Goal: Find specific page/section: Find specific page/section

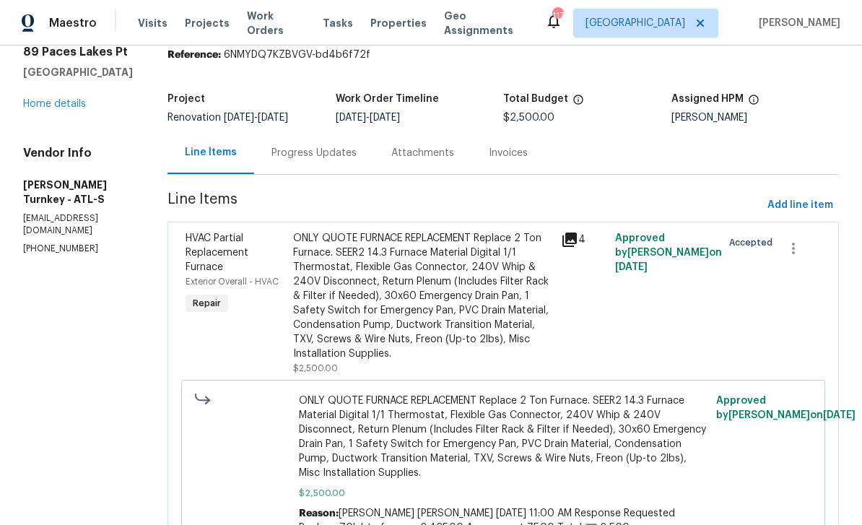
scroll to position [45, 0]
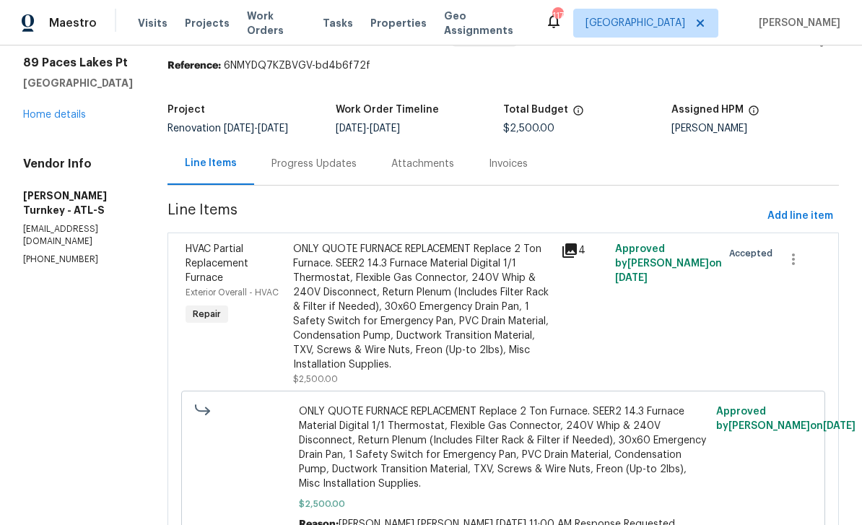
click at [263, 22] on span "Work Orders" at bounding box center [276, 23] width 58 height 29
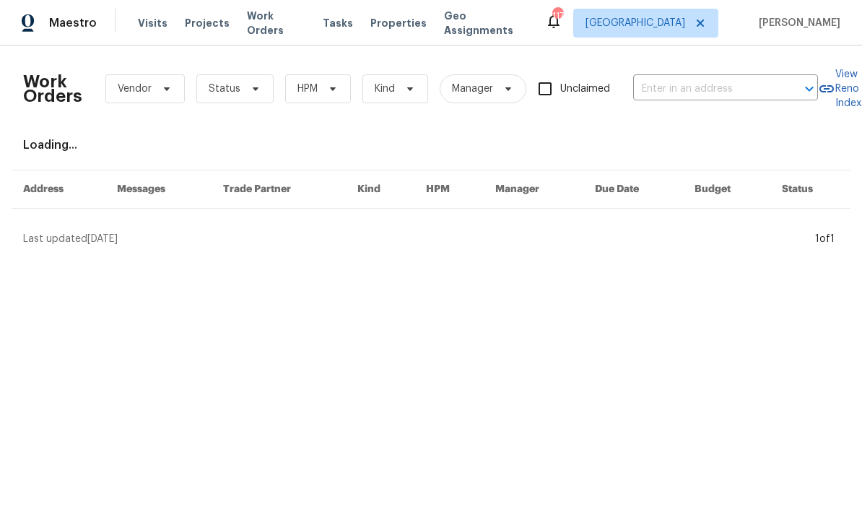
click at [694, 90] on input "text" at bounding box center [705, 89] width 144 height 22
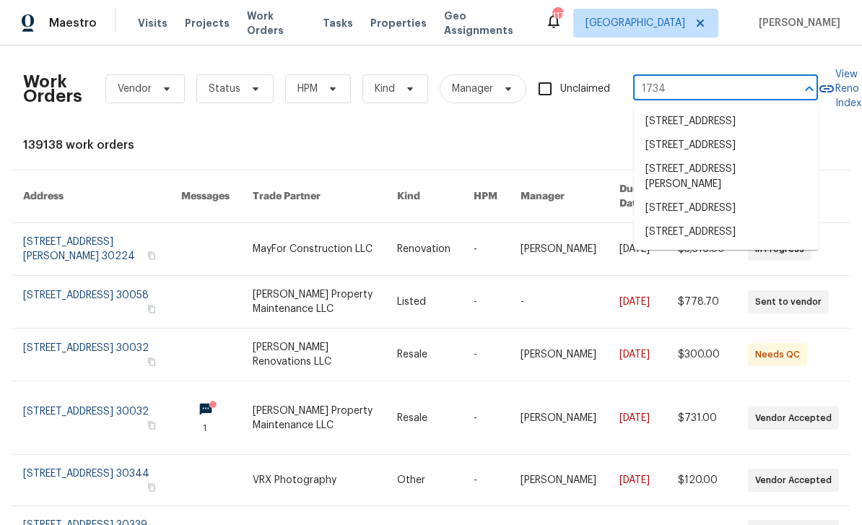
type input "1734"
click at [754, 157] on li "1734 Brookside Lay Cir, Norcross, GA 30093" at bounding box center [726, 146] width 185 height 24
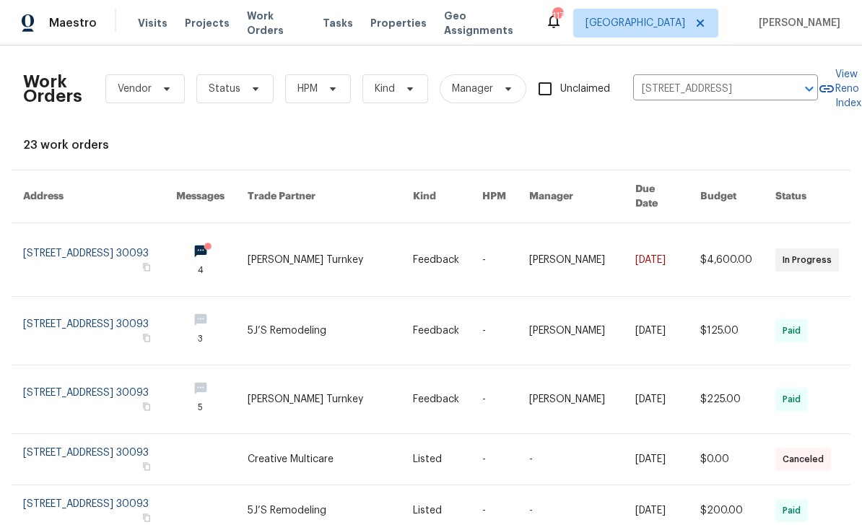
click at [79, 239] on link at bounding box center [99, 259] width 153 height 73
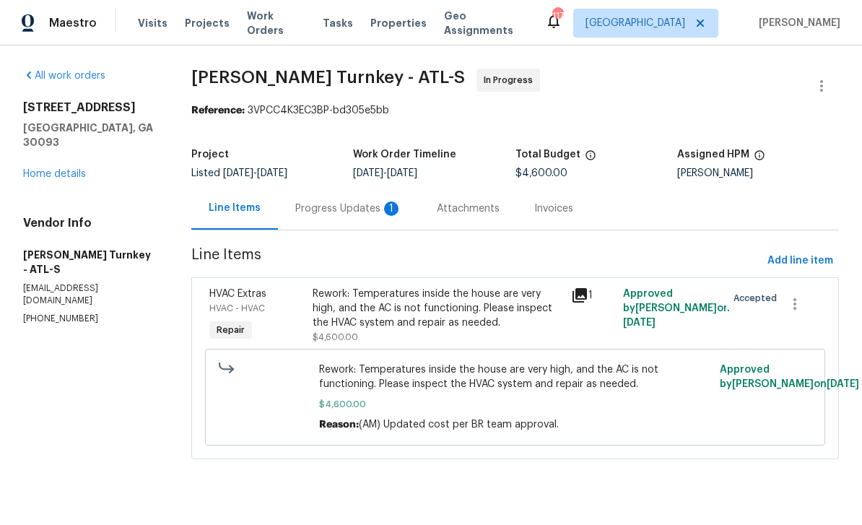
click at [320, 210] on div "Progress Updates 1" at bounding box center [348, 208] width 107 height 14
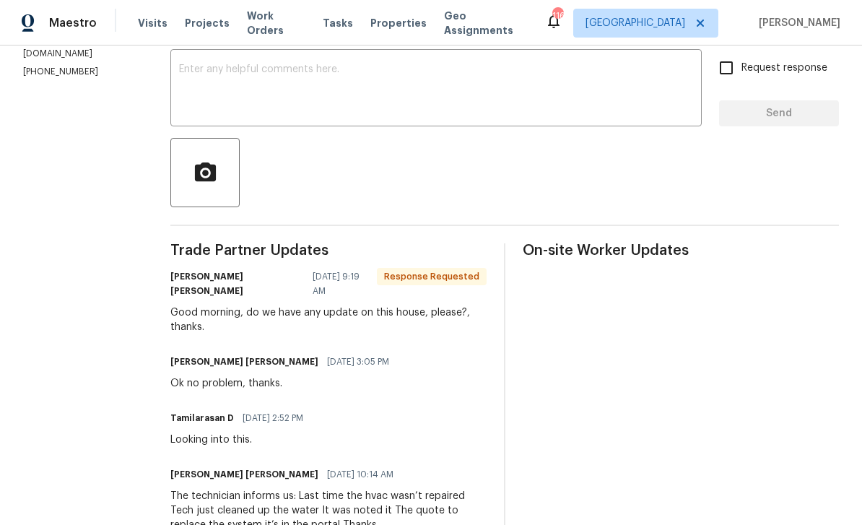
scroll to position [285, 0]
